Goal: Check status: Check status

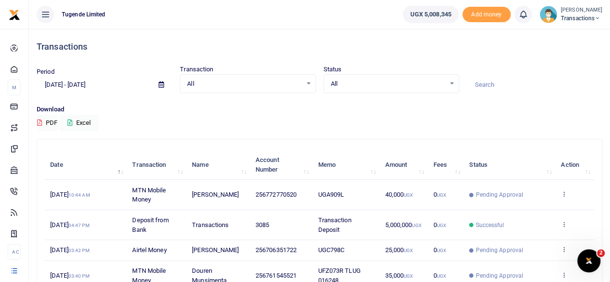
click at [500, 86] on input at bounding box center [535, 85] width 136 height 16
paste input "UGH397A"
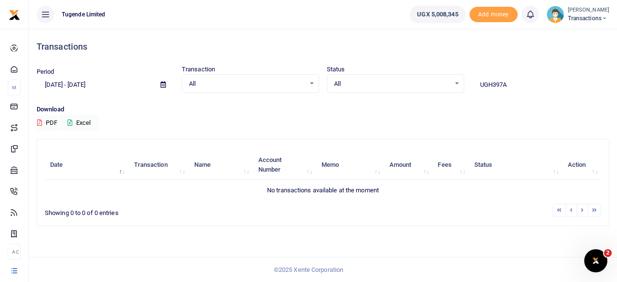
type input "UGH397A"
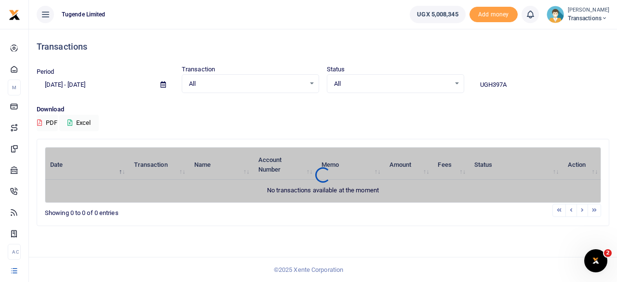
click at [164, 86] on icon at bounding box center [163, 85] width 5 height 6
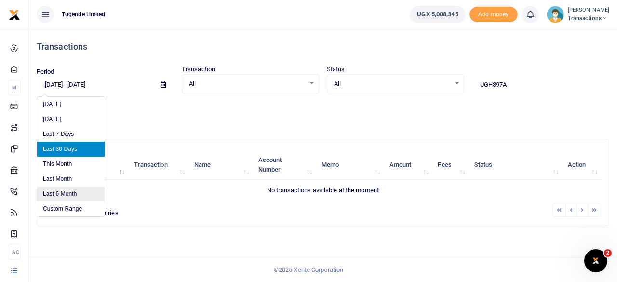
click at [58, 200] on li "Last 6 Month" at bounding box center [71, 194] width 68 height 15
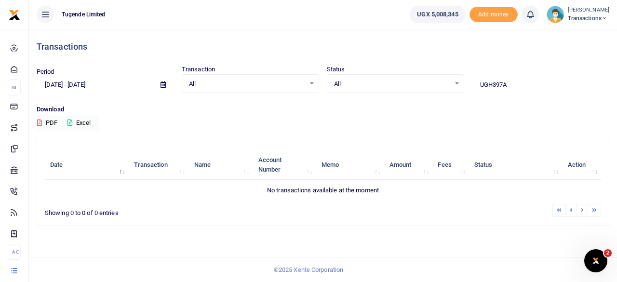
click at [163, 84] on icon at bounding box center [163, 85] width 5 height 6
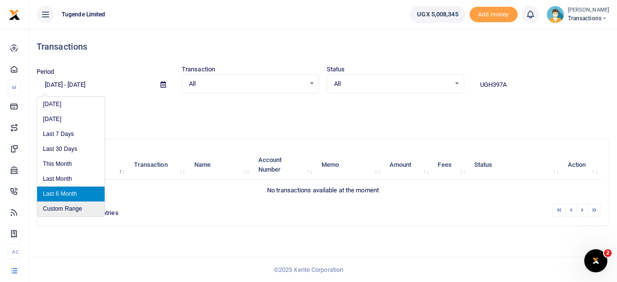
click at [63, 206] on li "Custom Range" at bounding box center [71, 209] width 68 height 15
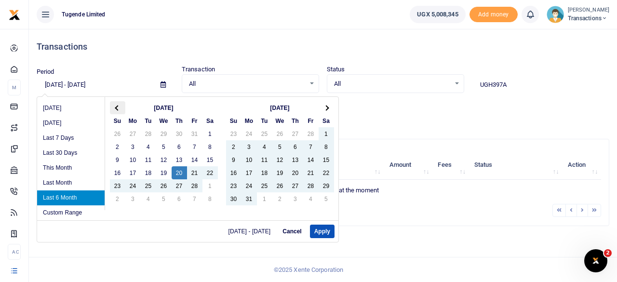
click at [115, 106] on th at bounding box center [117, 107] width 15 height 13
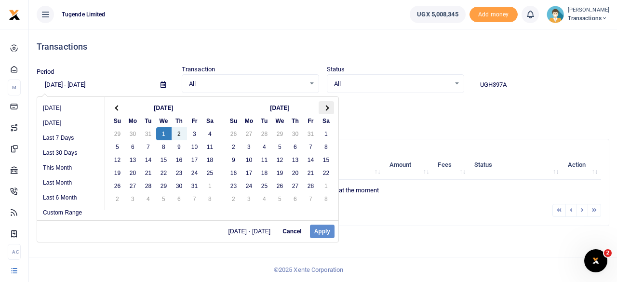
click at [332, 103] on th at bounding box center [326, 107] width 15 height 13
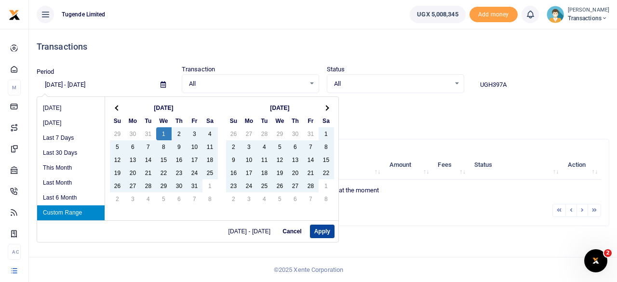
click at [327, 235] on button "Apply" at bounding box center [322, 232] width 25 height 14
type input "[DATE] - [DATE]"
